Goal: Find specific page/section: Find specific page/section

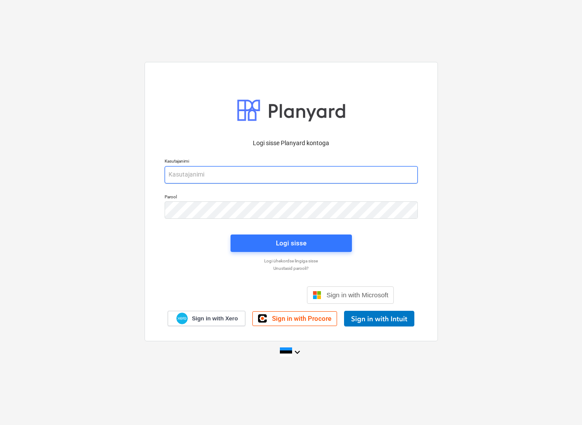
type input "[EMAIL_ADDRESS][DOMAIN_NAME]"
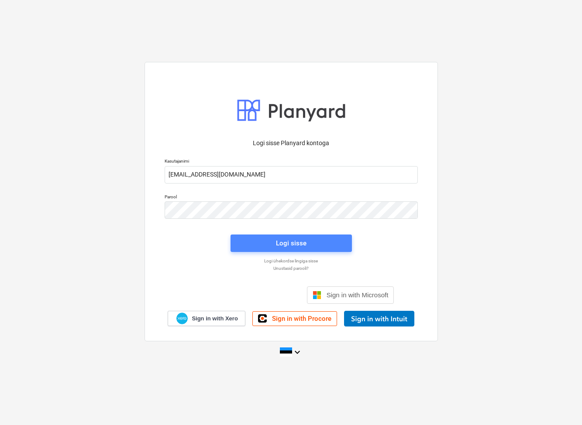
click at [333, 248] on span "Logi sisse" at bounding box center [291, 243] width 100 height 11
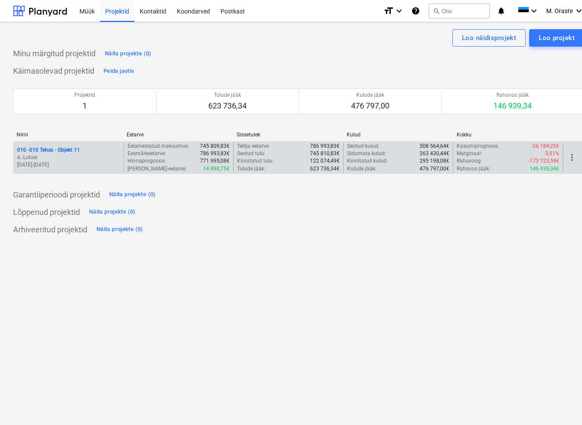
click at [48, 149] on p "010 - 010 Tehas - Objekt 11" at bounding box center [48, 150] width 63 height 7
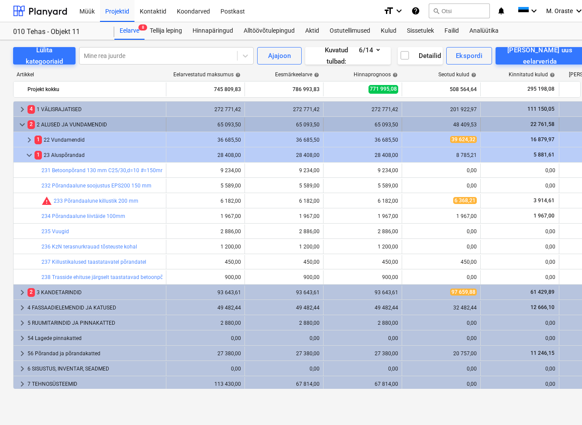
click at [21, 123] on span "keyboard_arrow_down" at bounding box center [22, 125] width 10 height 10
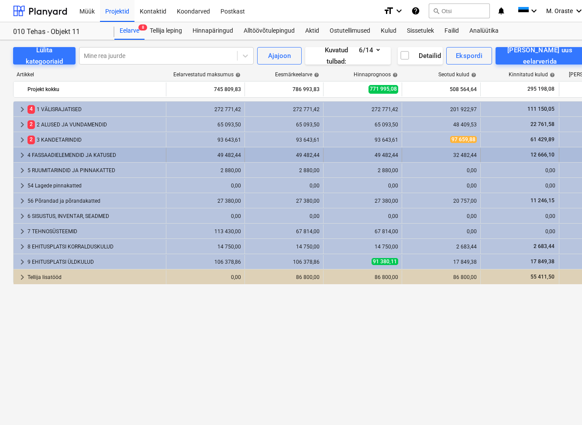
click at [20, 155] on span "keyboard_arrow_right" at bounding box center [22, 155] width 10 height 10
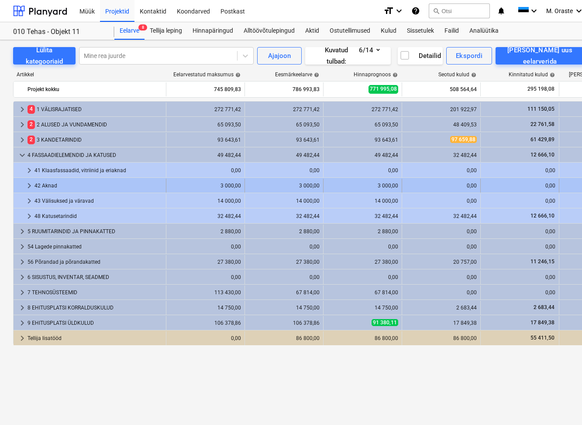
click at [48, 184] on div "42 Aknad" at bounding box center [98, 186] width 128 height 14
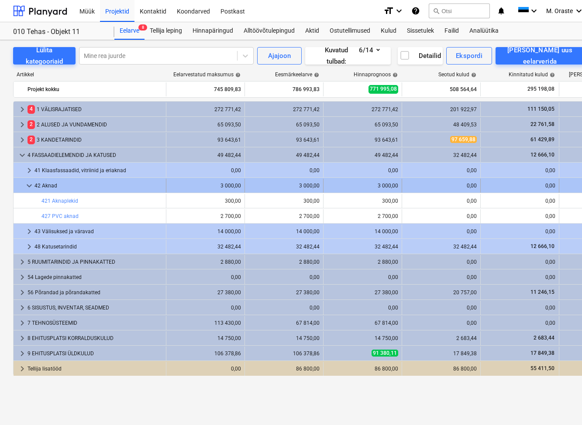
click at [51, 183] on div "42 Aknad" at bounding box center [98, 186] width 128 height 14
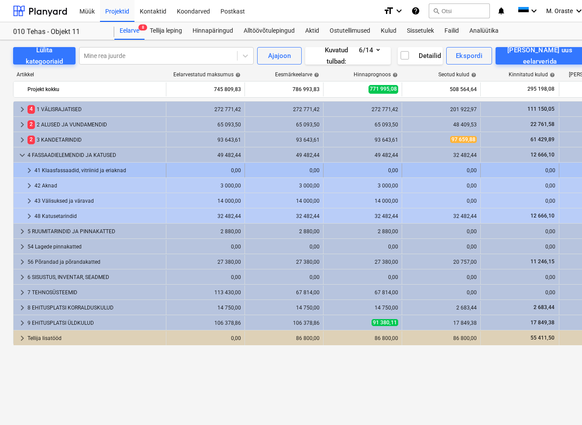
click at [101, 173] on div "41 Klaasfassaadid, vitriinid ja eriaknad" at bounding box center [98, 171] width 128 height 14
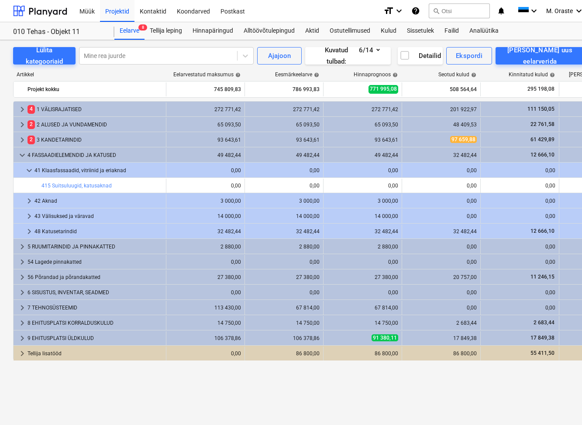
click at [101, 173] on div "41 Klaasfassaadid, vitriinid ja eriaknad" at bounding box center [98, 171] width 128 height 14
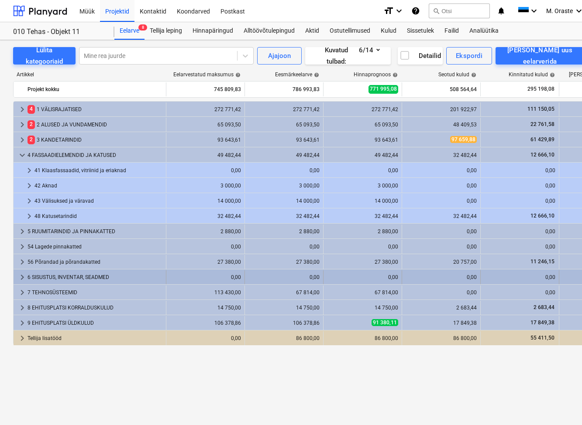
click at [112, 284] on div "6 SISUSTUS, INVENTAR, SEADMED" at bounding box center [94, 278] width 135 height 14
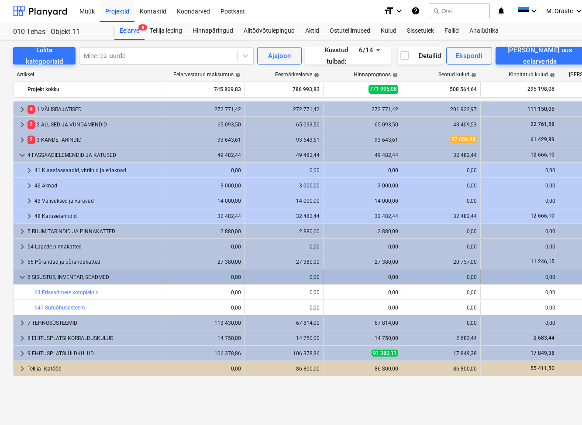
click at [84, 281] on div "6 SISUSTUS, INVENTAR, SEADMED" at bounding box center [94, 278] width 135 height 14
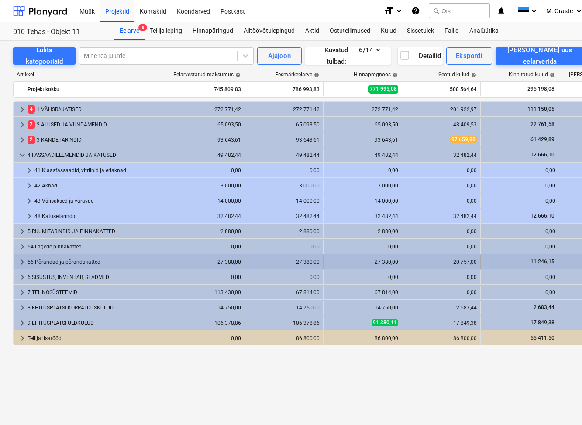
click at [96, 269] on div "56 Põrandad ja põrandakatted" at bounding box center [94, 262] width 135 height 14
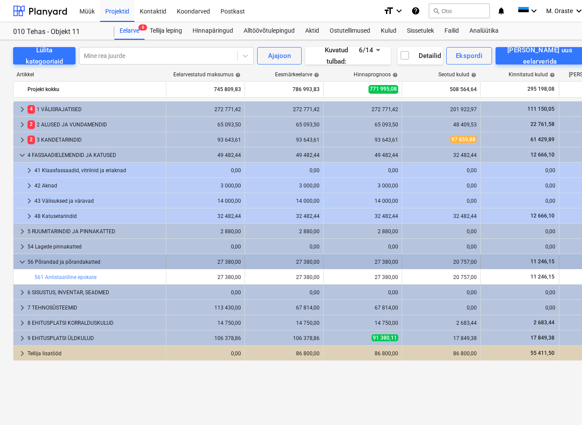
click at [103, 263] on div "56 Põrandad ja põrandakatted" at bounding box center [94, 262] width 135 height 14
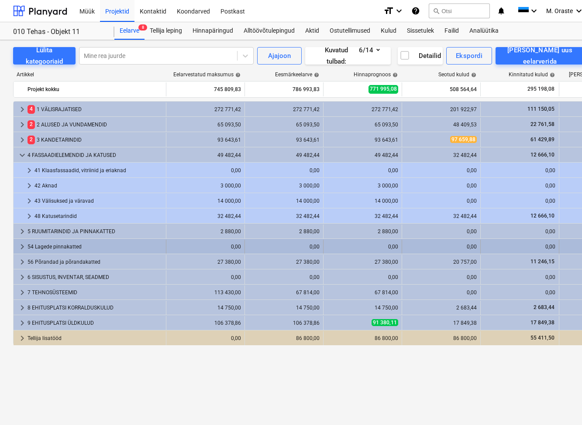
click at [106, 248] on div "54 Lagede pinnakatted" at bounding box center [94, 247] width 135 height 14
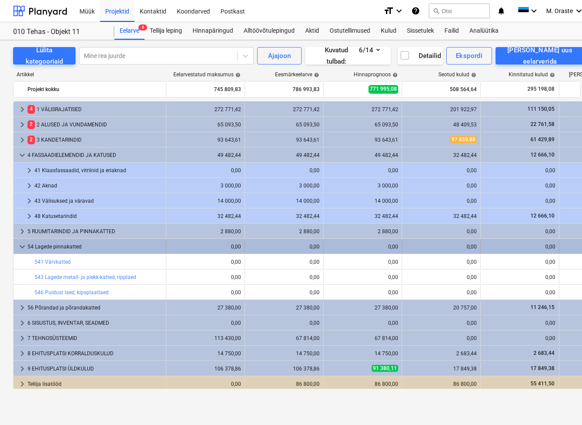
click at [106, 248] on div "54 Lagede pinnakatted" at bounding box center [94, 247] width 135 height 14
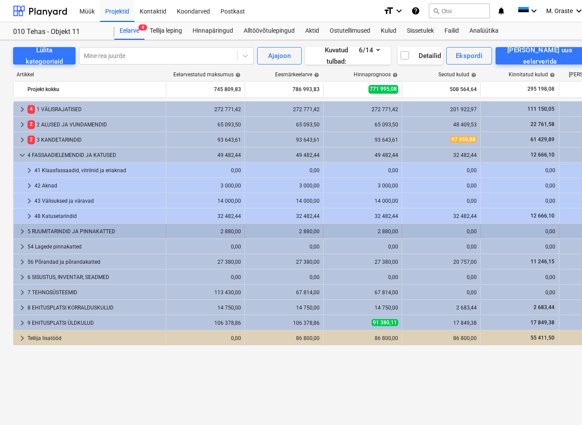
click at [110, 237] on div "5 RUUMITARINDID JA PINNAKATTED" at bounding box center [94, 232] width 135 height 14
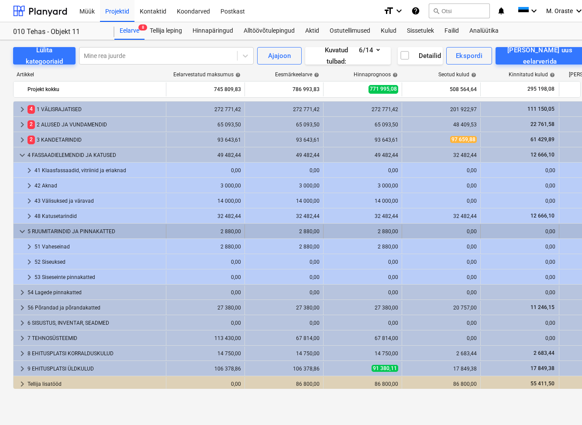
click at [95, 233] on div "5 RUUMITARINDID JA PINNAKATTED" at bounding box center [94, 232] width 135 height 14
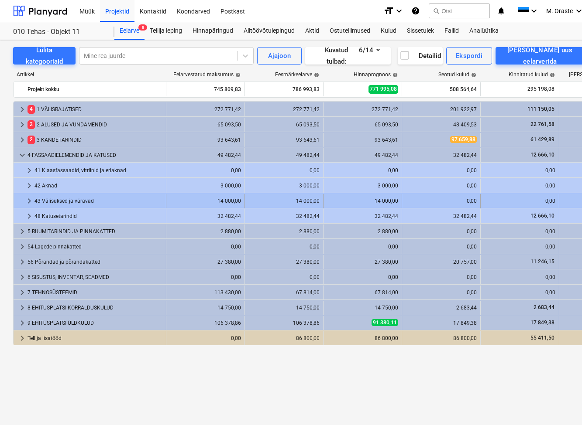
click at [100, 203] on div "43 Välisuksed ja väravad" at bounding box center [98, 201] width 128 height 14
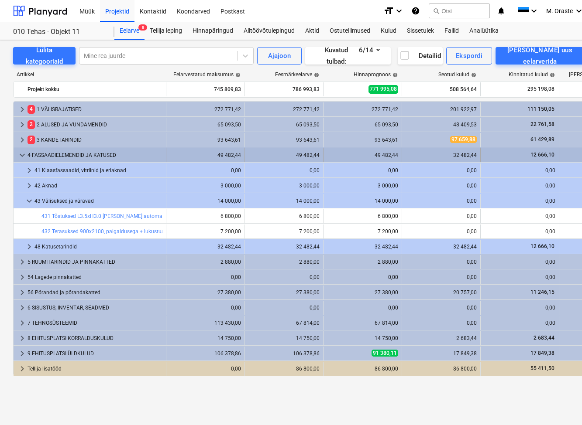
click at [22, 156] on span "keyboard_arrow_down" at bounding box center [22, 155] width 10 height 10
